Goal: Task Accomplishment & Management: Manage account settings

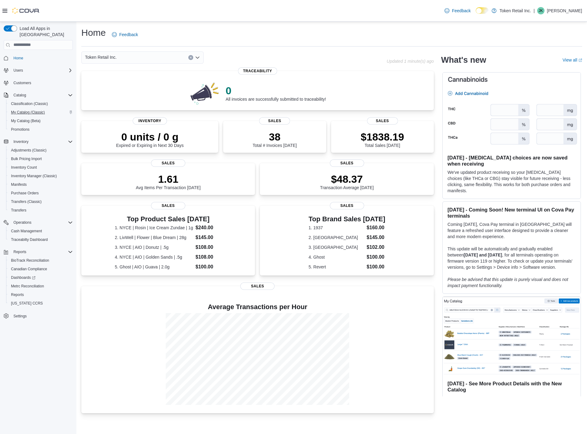
click at [25, 109] on span "My Catalog (Classic)" at bounding box center [28, 112] width 34 height 7
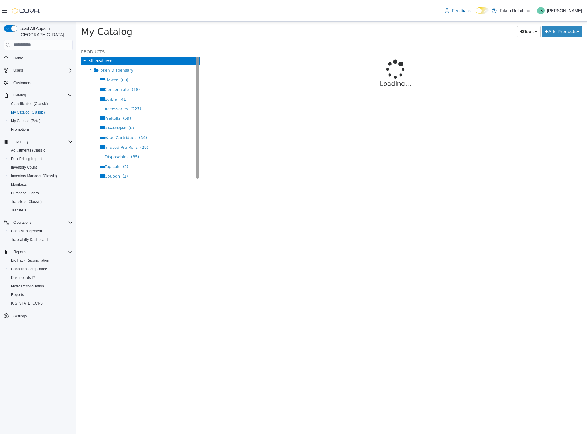
select select "**********"
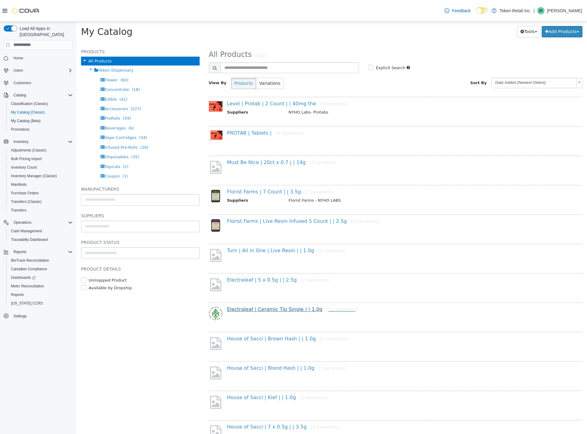
click at [245, 309] on link "Electraleaf | Ceramic Tip Single | | 1.0g [12 variations]" at bounding box center [292, 309] width 130 height 6
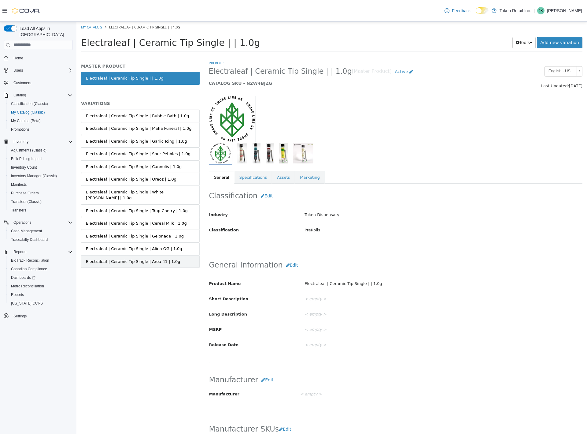
click at [134, 258] on div "Electraleaf | Ceramic Tip Single | Area 41 | 1.0g" at bounding box center [133, 261] width 94 height 6
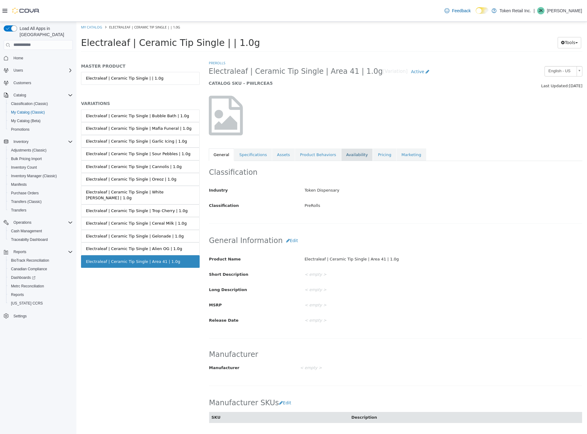
click at [349, 152] on link "Availability" at bounding box center [356, 154] width 31 height 13
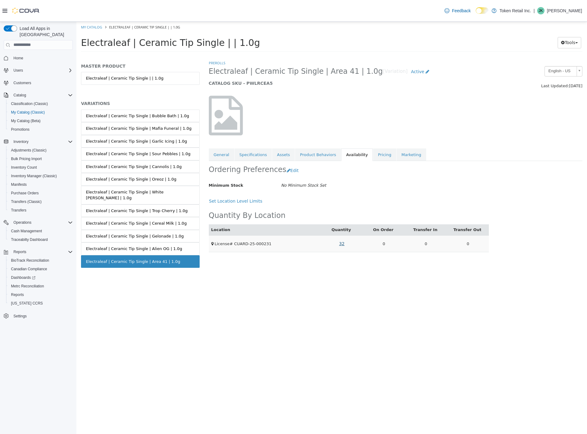
click at [344, 243] on link "32" at bounding box center [342, 243] width 12 height 11
click at [328, 274] on link "NY-030325-J04" at bounding box center [327, 274] width 30 height 6
click at [390, 320] on div "PreRolls Electraleaf | Ceramic Tip Single | Area 41 | 1.0g [Variation] Active C…" at bounding box center [395, 247] width 383 height 374
click at [319, 153] on link "Product Behaviors" at bounding box center [318, 154] width 46 height 13
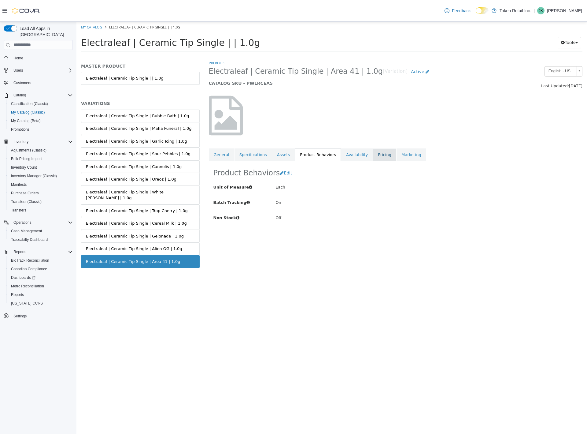
click at [377, 157] on link "Pricing" at bounding box center [384, 154] width 23 height 13
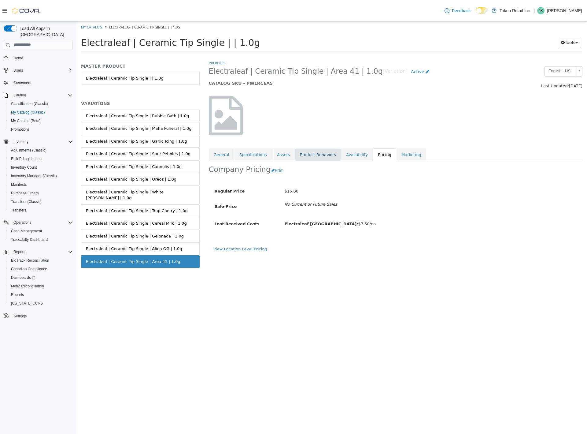
click at [311, 156] on link "Product Behaviors" at bounding box center [318, 154] width 46 height 13
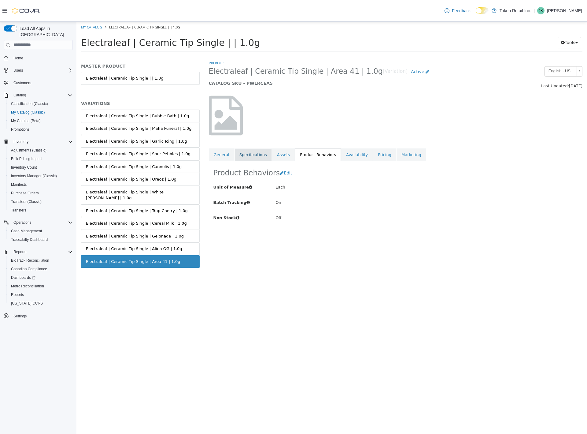
click at [258, 155] on link "Specifications" at bounding box center [252, 154] width 37 height 13
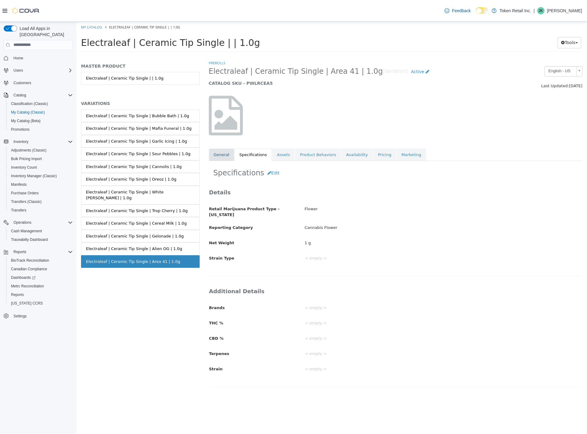
click at [224, 152] on link "General" at bounding box center [221, 154] width 25 height 13
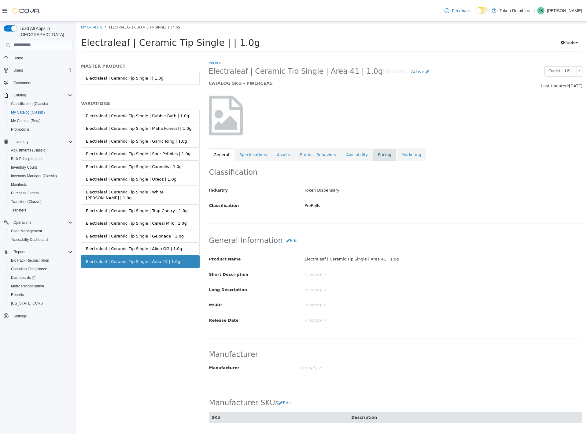
click at [378, 153] on link "Pricing" at bounding box center [384, 154] width 23 height 13
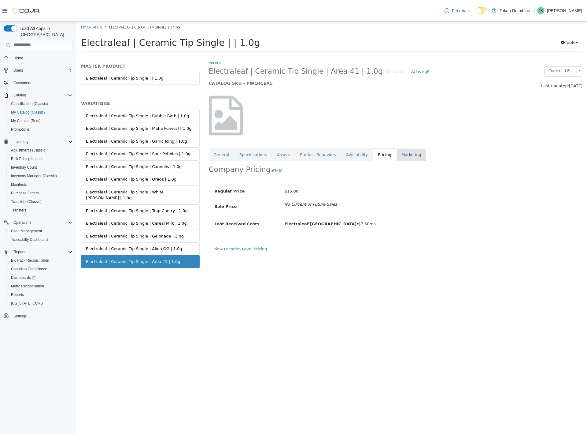
click at [397, 153] on link "Marketing" at bounding box center [412, 154] width 30 height 13
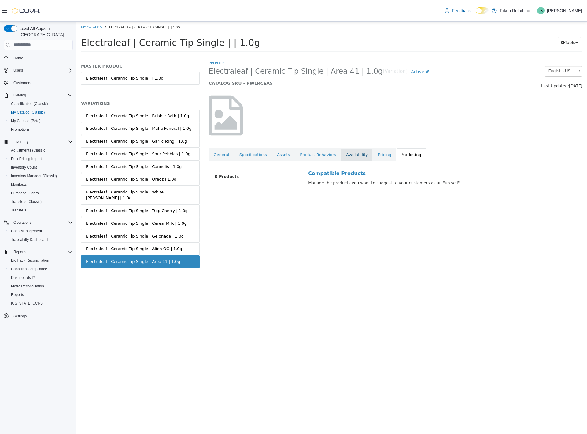
click at [355, 153] on link "Availability" at bounding box center [356, 154] width 31 height 13
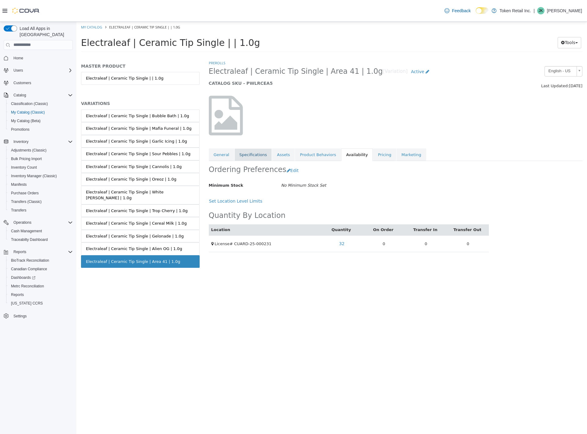
click at [239, 152] on link "Specifications" at bounding box center [252, 154] width 37 height 13
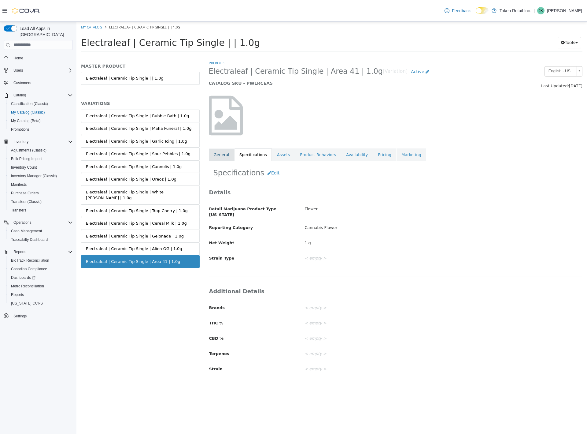
click at [223, 153] on link "General" at bounding box center [221, 154] width 25 height 13
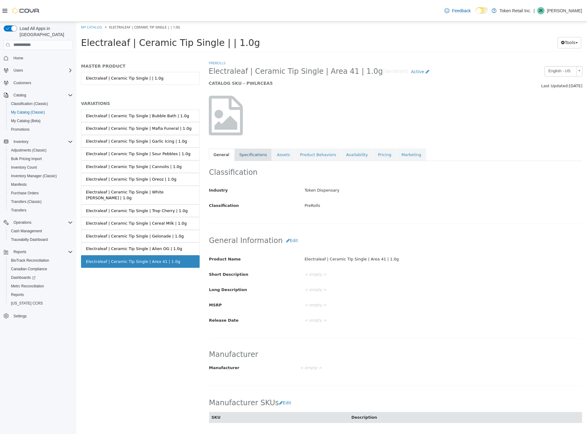
click at [257, 153] on link "Specifications" at bounding box center [252, 154] width 37 height 13
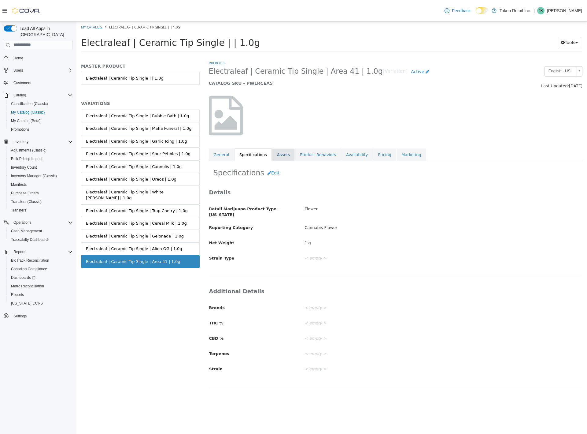
click at [277, 153] on link "Assets" at bounding box center [283, 154] width 23 height 13
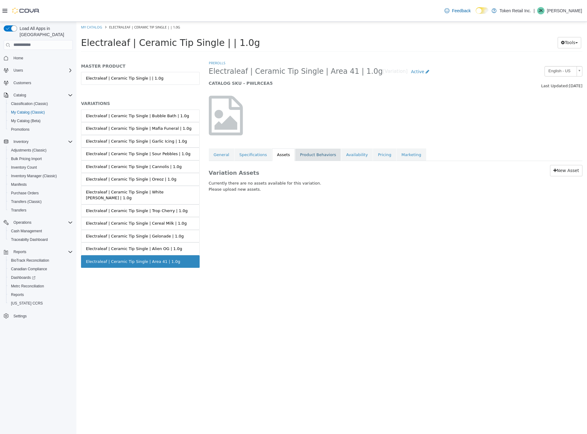
click at [301, 157] on link "Product Behaviors" at bounding box center [318, 154] width 46 height 13
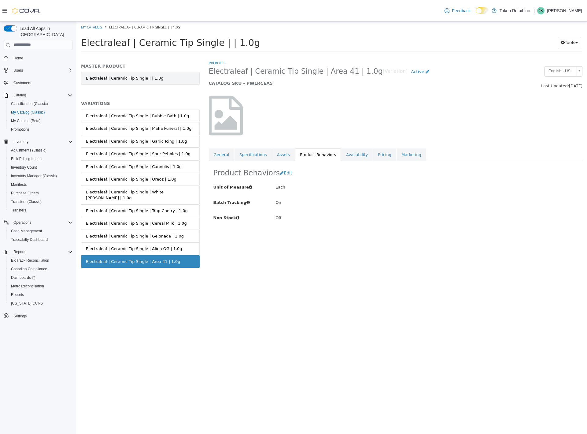
click at [153, 80] on link "Electraleaf | Ceramic Tip Single | | 1.0g" at bounding box center [140, 78] width 119 height 13
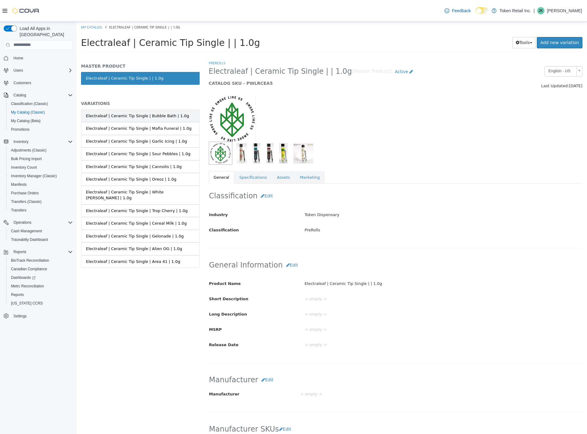
click at [156, 114] on div "Electraleaf | Ceramic Tip Single | Bubble Bath | 1.0g" at bounding box center [137, 116] width 103 height 6
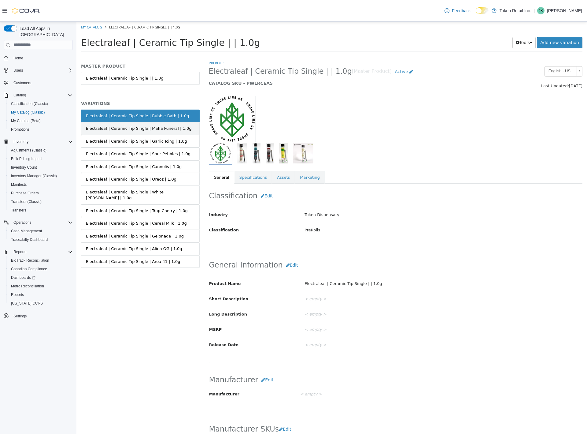
click at [158, 131] on link "Electraleaf | Ceramic Tip Single | Mafia Funeral | 1.0g" at bounding box center [140, 128] width 119 height 13
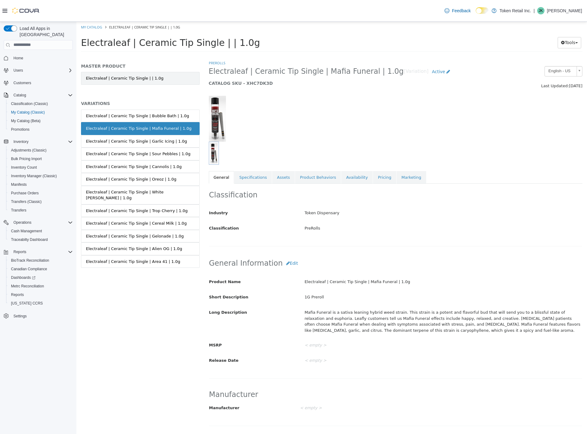
click at [144, 78] on link "Electraleaf | Ceramic Tip Single | | 1.0g" at bounding box center [140, 78] width 119 height 13
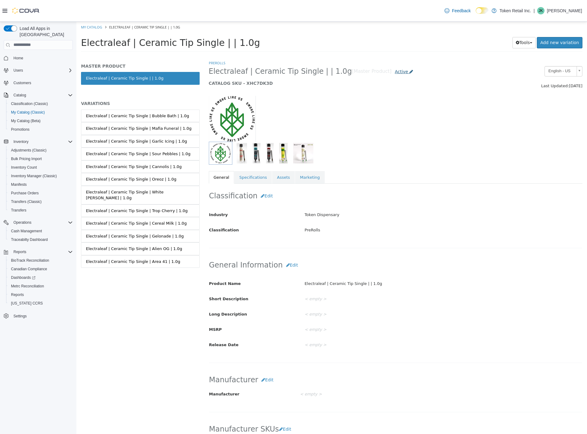
click at [395, 71] on span "Active" at bounding box center [401, 71] width 13 height 5
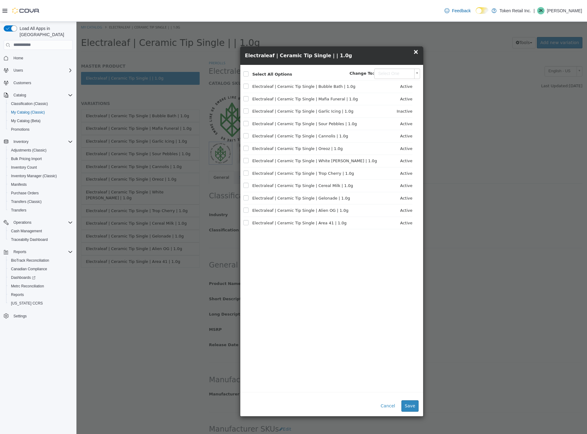
click at [249, 110] on label at bounding box center [250, 111] width 3 height 6
click at [256, 99] on span "Electraleaf | Ceramic Tip Single | Mafia Funeral | 1.0g" at bounding box center [300, 99] width 115 height 6
click at [249, 96] on label at bounding box center [250, 99] width 3 height 6
click at [387, 55] on body "Saving Bulk Changes... × My Catalog Electraleaf | Ceramic Tip Single | | 1.0g E…" at bounding box center [331, 38] width 511 height 34
type input "******"
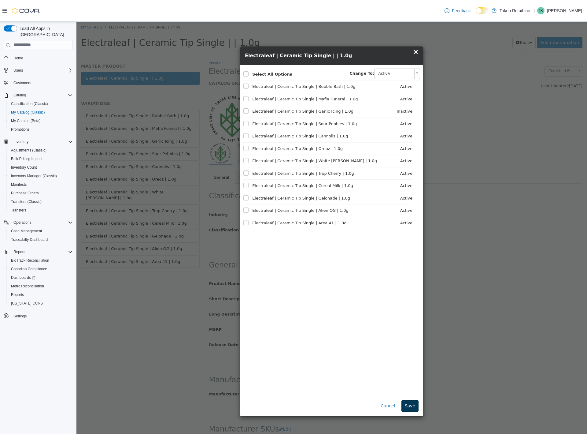
click at [410, 403] on button "Save" at bounding box center [409, 405] width 17 height 11
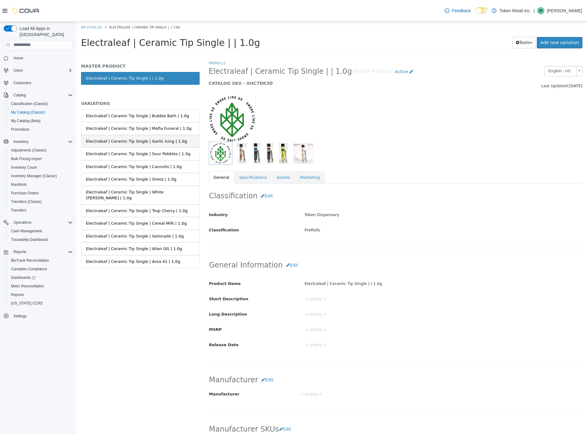
click at [144, 140] on div "Electraleaf | Ceramic Tip Single | Garlic Icing | 1.0g" at bounding box center [136, 141] width 101 height 6
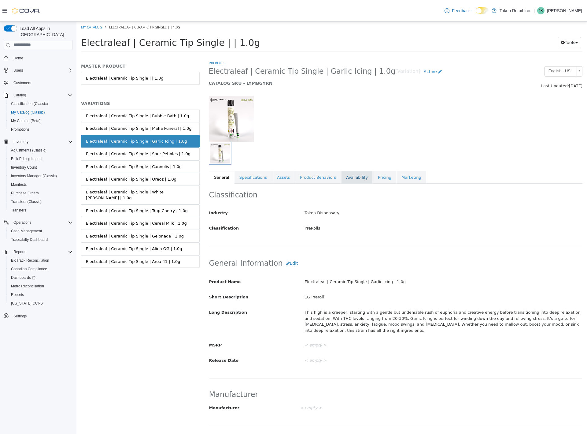
click at [346, 173] on link "Availability" at bounding box center [356, 177] width 31 height 13
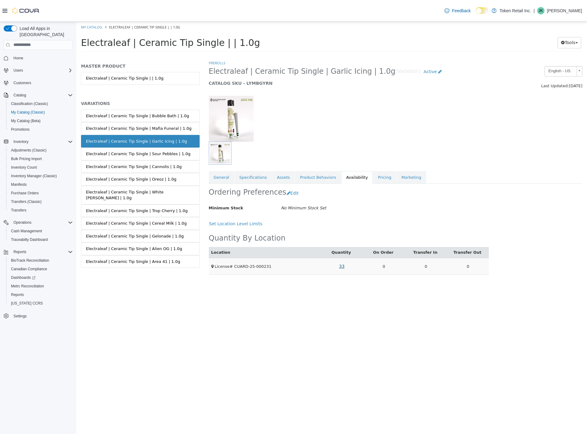
click at [342, 267] on link "33" at bounding box center [342, 265] width 12 height 11
click at [329, 239] on link "NY-051925-J14" at bounding box center [327, 239] width 30 height 6
click at [483, 192] on div "Ordering Preferences Edit" at bounding box center [349, 192] width 280 height 19
click at [237, 0] on div "Feedback Dark Mode Token Retail Inc. | JK Jamie Kaye" at bounding box center [293, 11] width 587 height 22
click at [290, 2] on div "Feedback Dark Mode Token Retail Inc. | JK Jamie Kaye" at bounding box center [293, 11] width 587 height 22
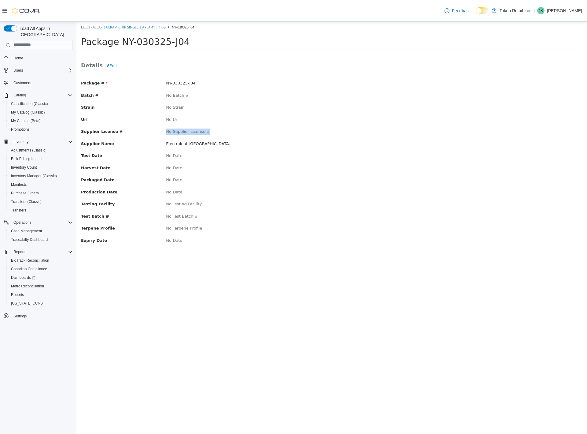
drag, startPoint x: 167, startPoint y: 131, endPoint x: 208, endPoint y: 129, distance: 41.3
click at [208, 129] on div "No Supplier License #" at bounding box center [246, 131] width 170 height 6
